Goal: Find specific page/section: Find specific page/section

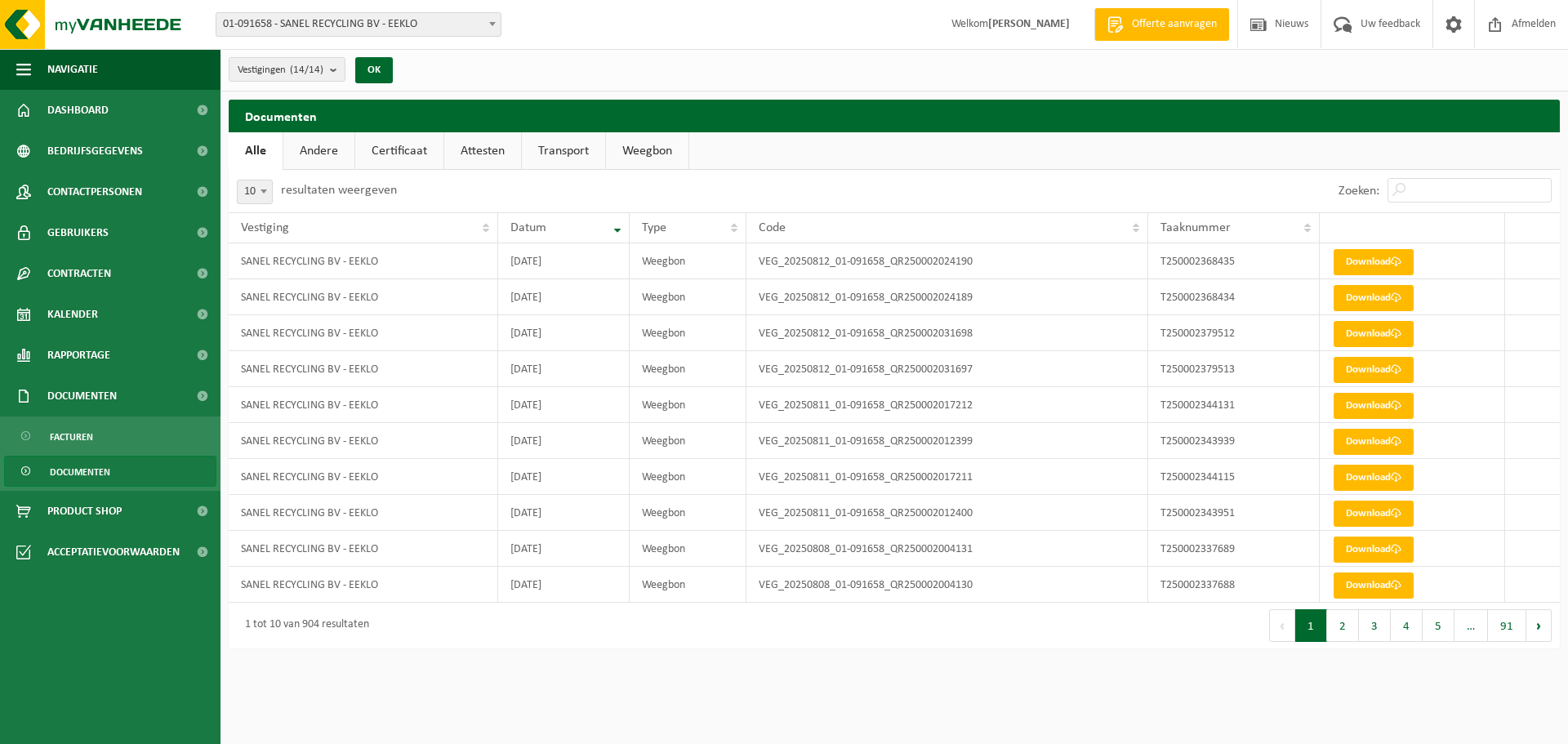
click at [98, 476] on span "Documenten" at bounding box center [80, 472] width 61 height 31
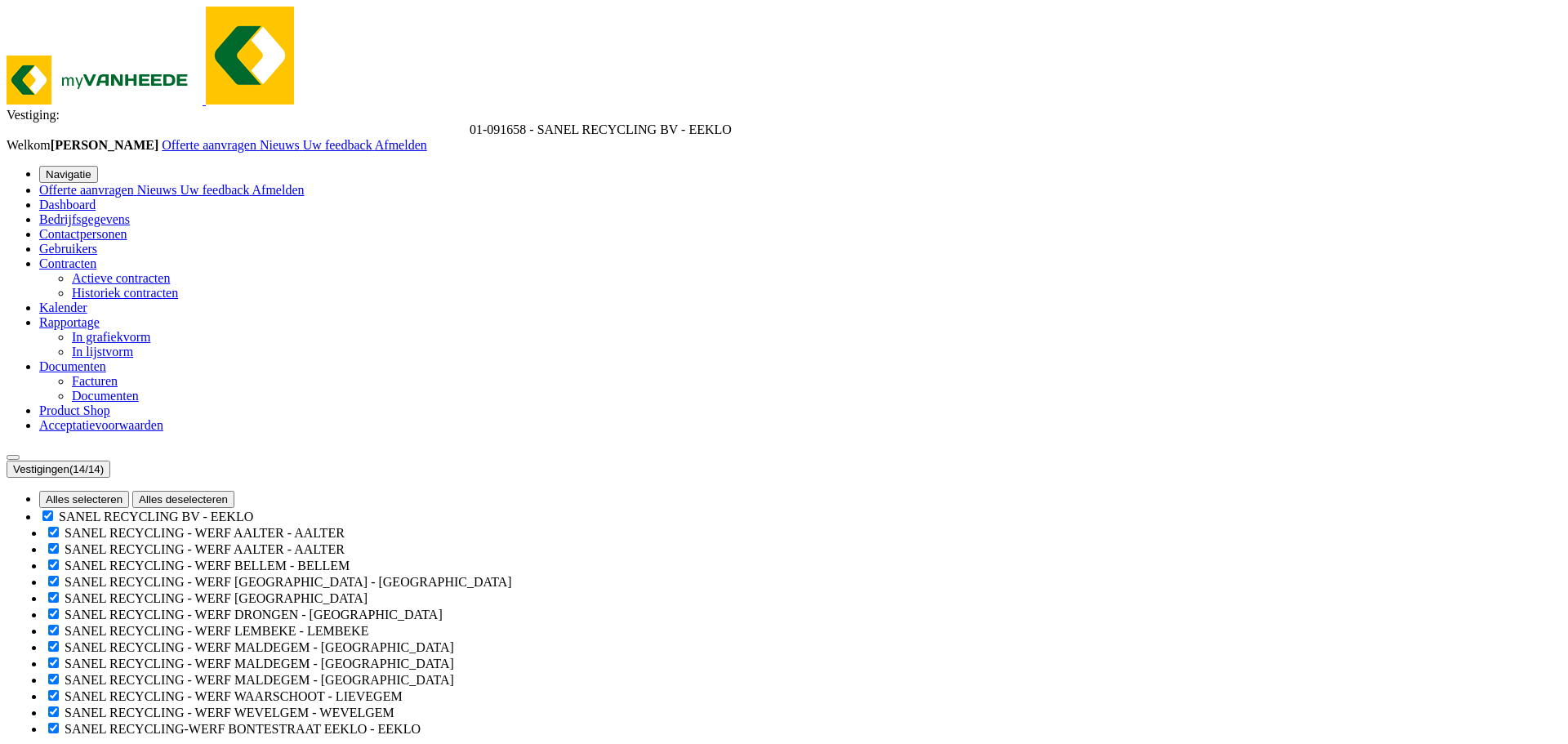
click at [72, 403] on link "Documenten" at bounding box center [105, 395] width 67 height 14
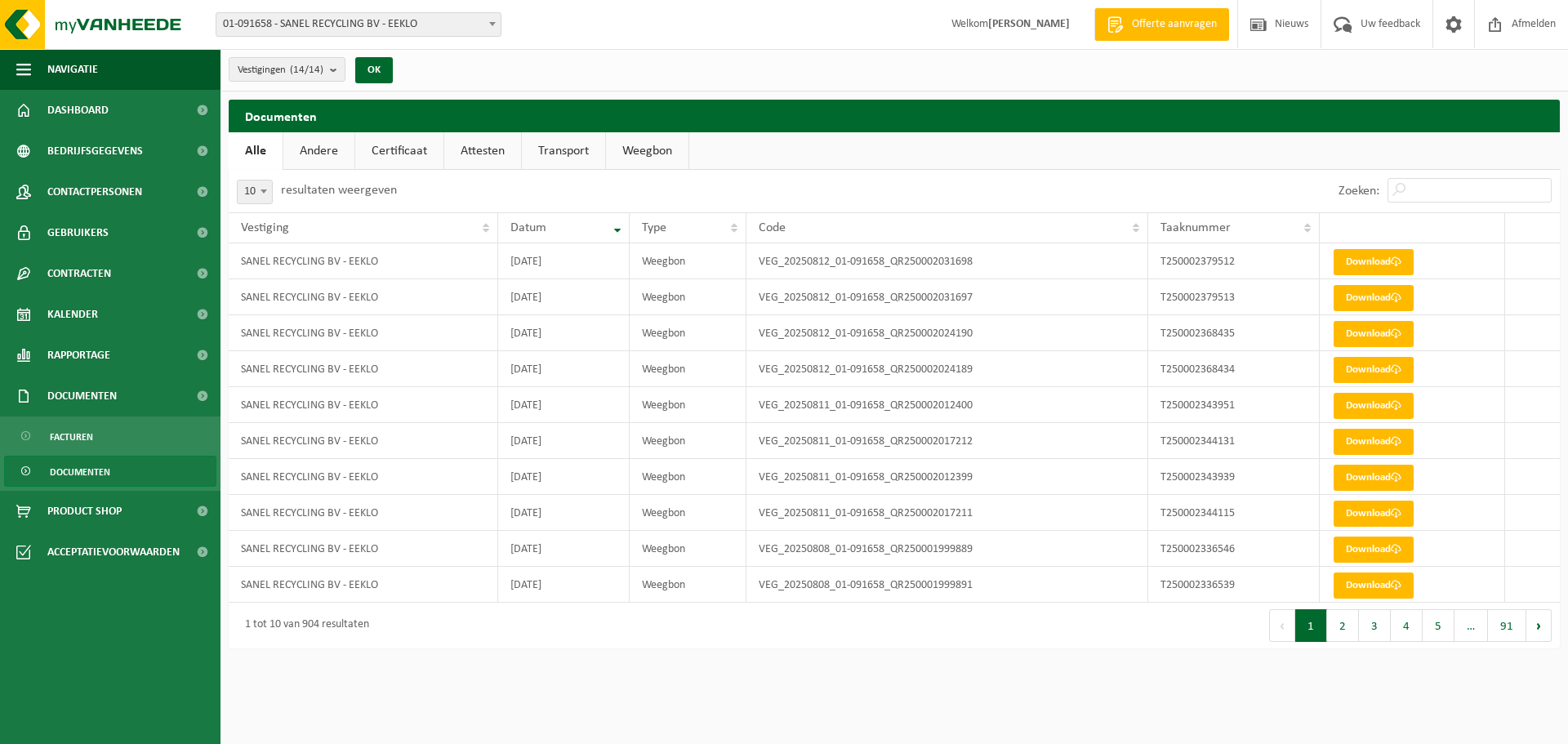
click at [68, 470] on span "Documenten" at bounding box center [80, 472] width 61 height 31
